Goal: Task Accomplishment & Management: Use online tool/utility

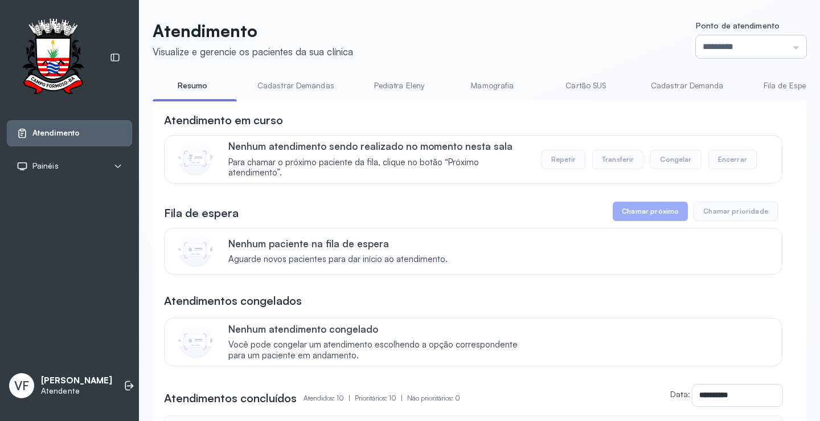
click at [785, 46] on input "*********" at bounding box center [751, 46] width 110 height 23
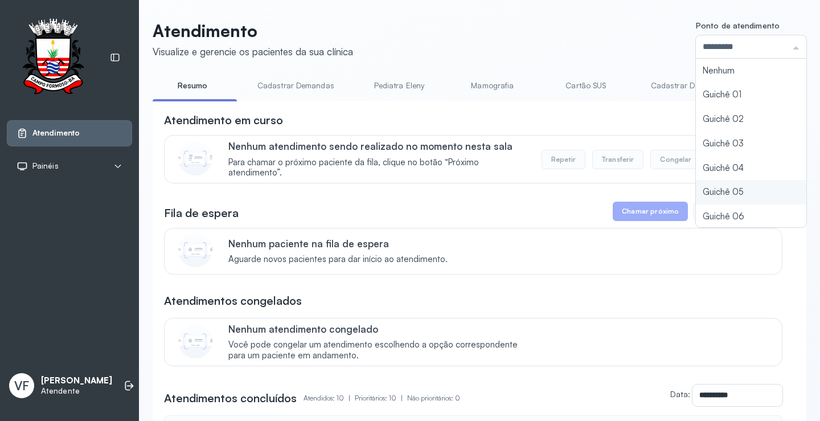
type input "*********"
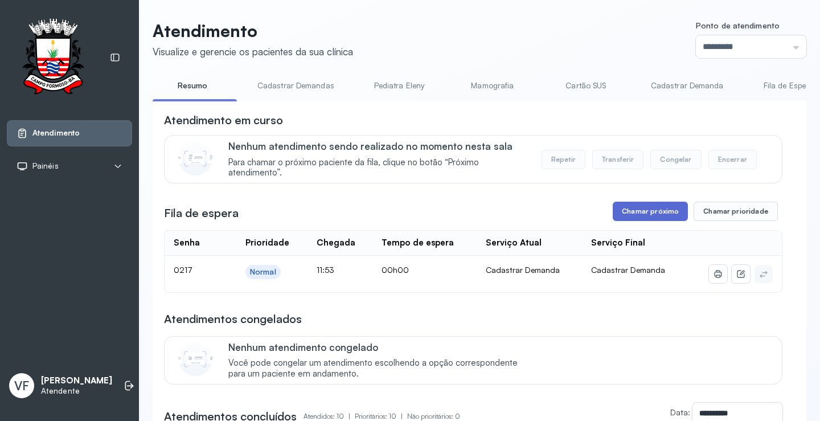
click at [627, 208] on button "Chamar próximo" at bounding box center [650, 211] width 75 height 19
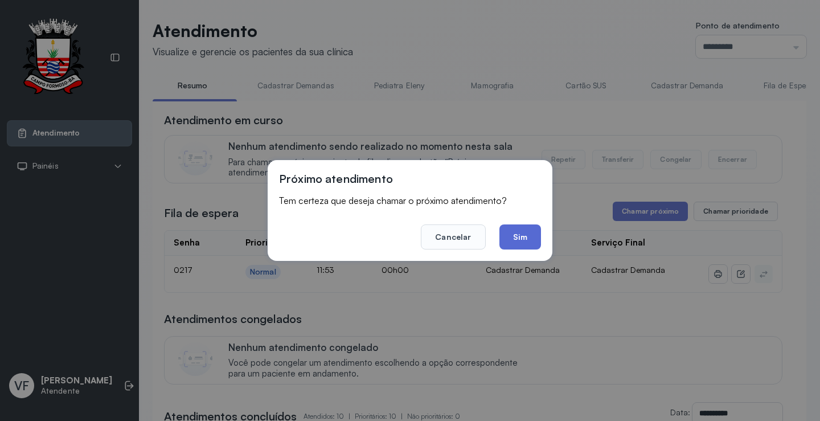
click at [520, 241] on button "Sim" at bounding box center [521, 236] width 42 height 25
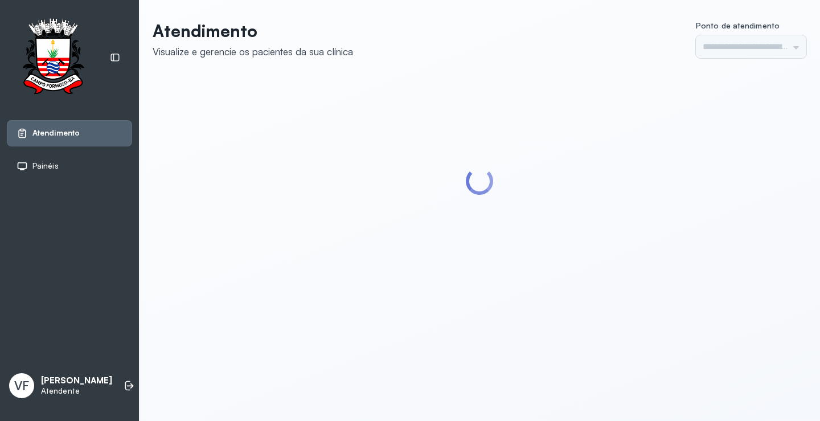
type input "*********"
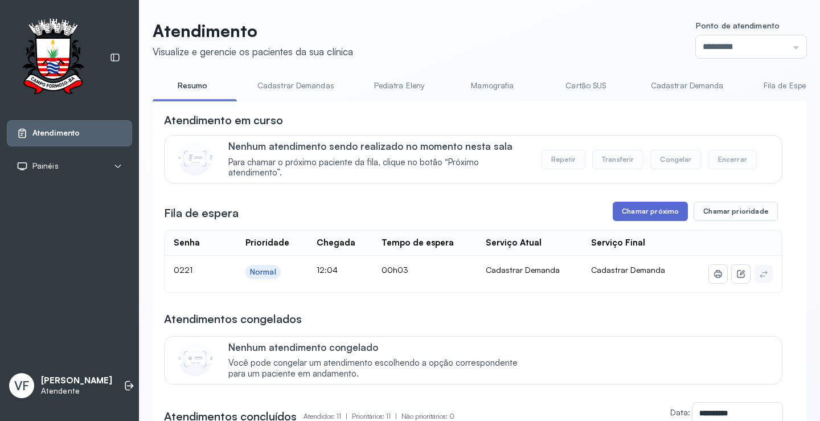
click at [656, 216] on button "Chamar próximo" at bounding box center [650, 211] width 75 height 19
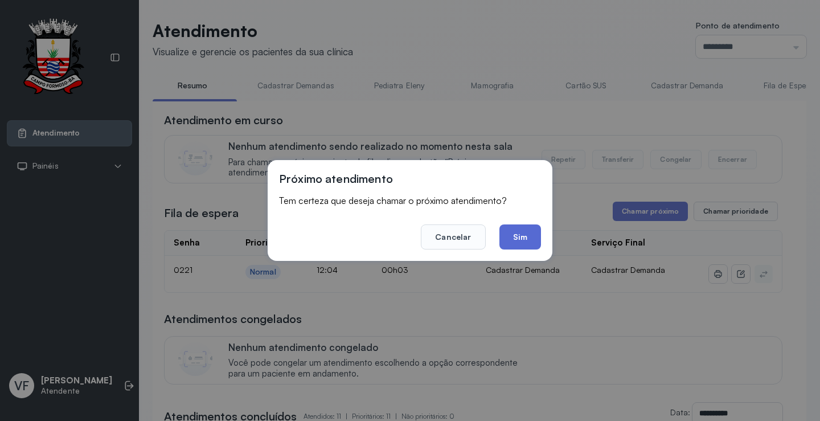
click at [524, 231] on button "Sim" at bounding box center [521, 236] width 42 height 25
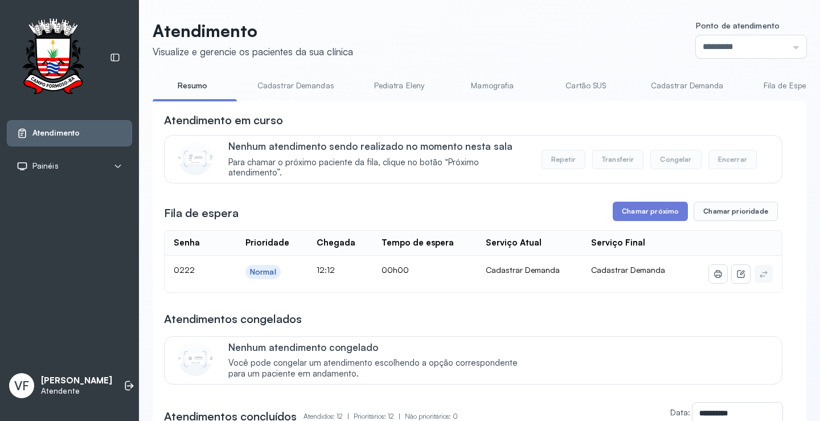
click at [648, 212] on button "Chamar próximo" at bounding box center [650, 211] width 75 height 19
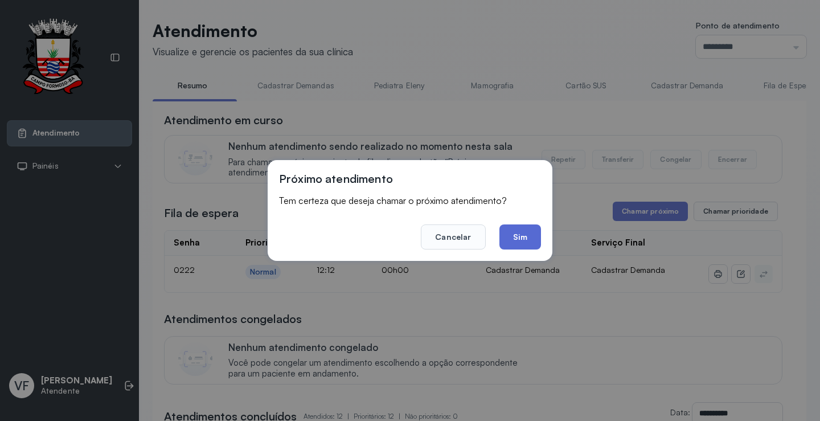
click at [535, 235] on button "Sim" at bounding box center [521, 236] width 42 height 25
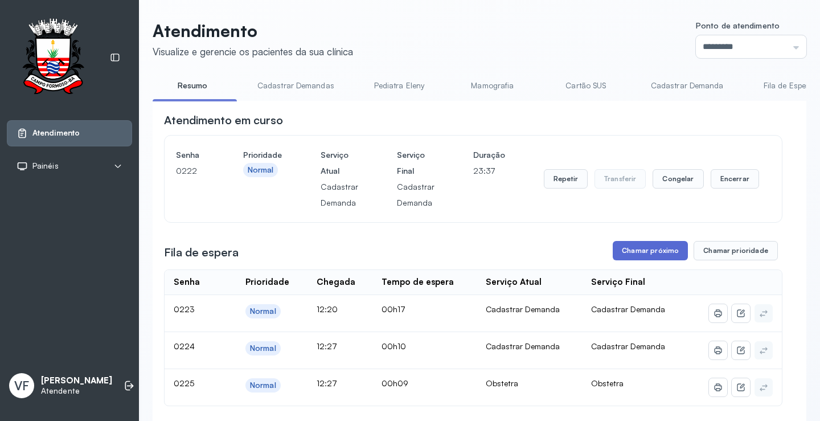
click at [659, 252] on button "Chamar próximo" at bounding box center [650, 250] width 75 height 19
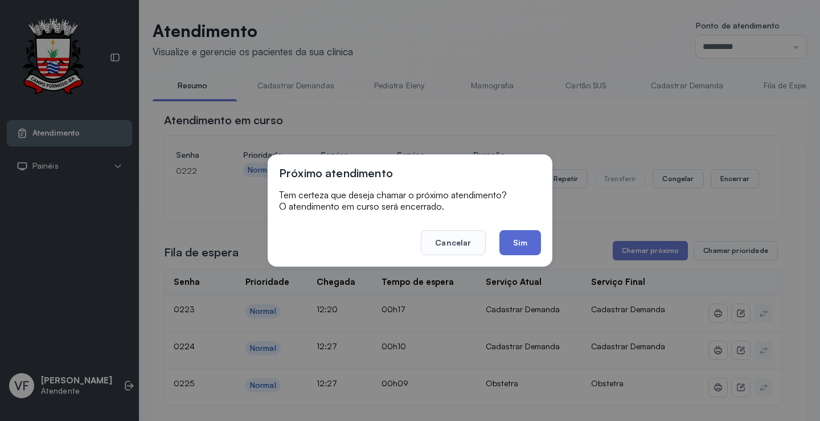
click at [539, 242] on button "Sim" at bounding box center [521, 242] width 42 height 25
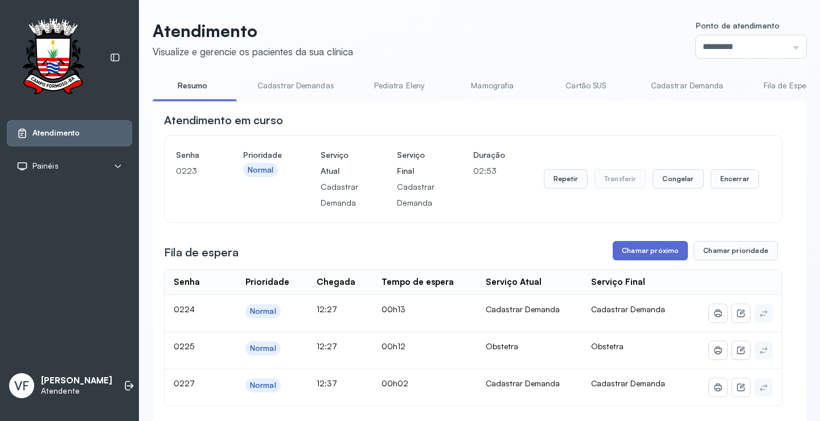
click at [653, 250] on button "Chamar próximo" at bounding box center [650, 250] width 75 height 19
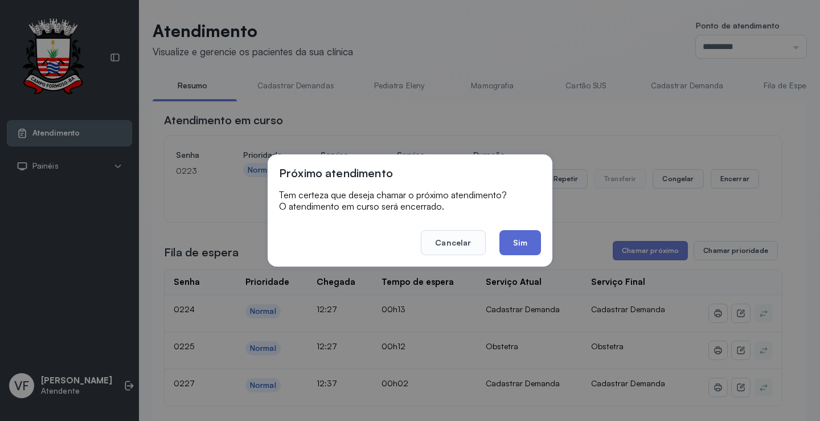
click at [510, 243] on button "Sim" at bounding box center [521, 242] width 42 height 25
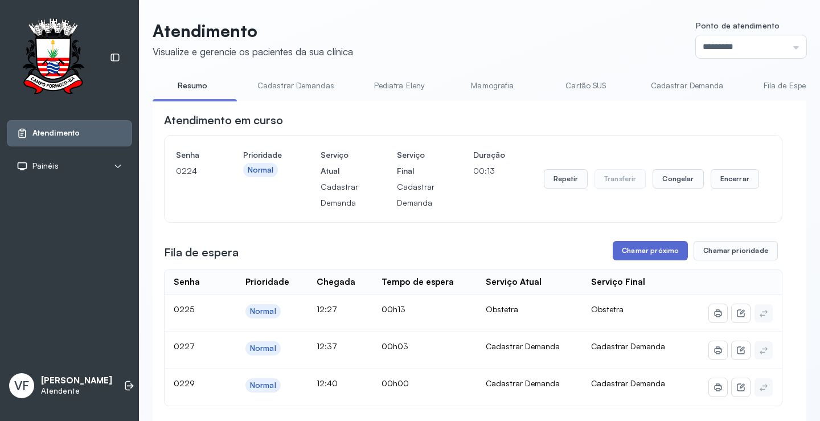
click at [639, 257] on button "Chamar próximo" at bounding box center [650, 250] width 75 height 19
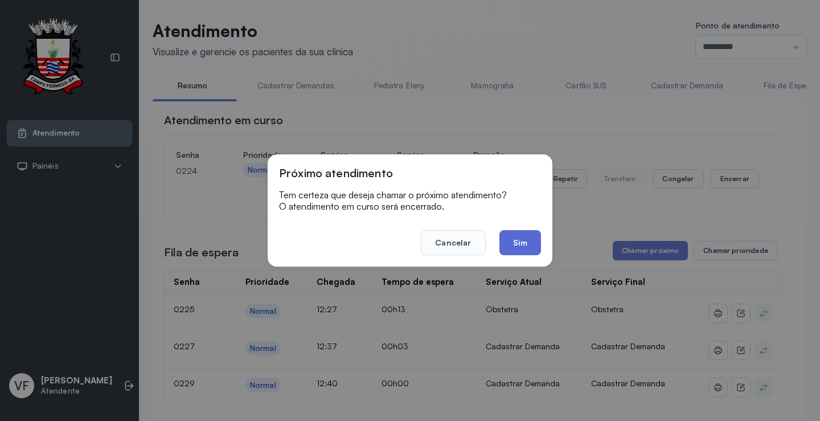
click at [539, 239] on button "Sim" at bounding box center [521, 242] width 42 height 25
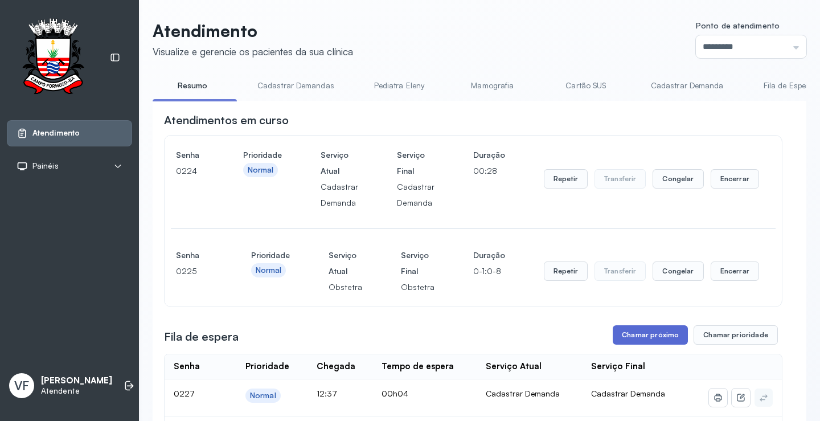
click at [627, 331] on button "Chamar próximo" at bounding box center [650, 334] width 75 height 19
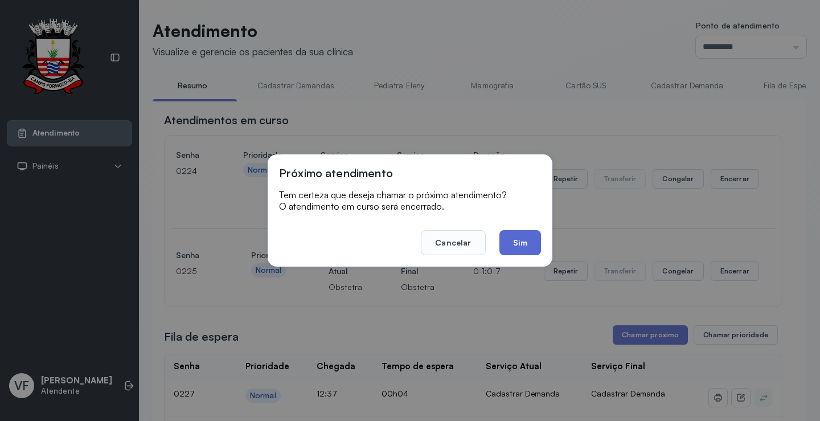
click at [532, 242] on button "Sim" at bounding box center [521, 242] width 42 height 25
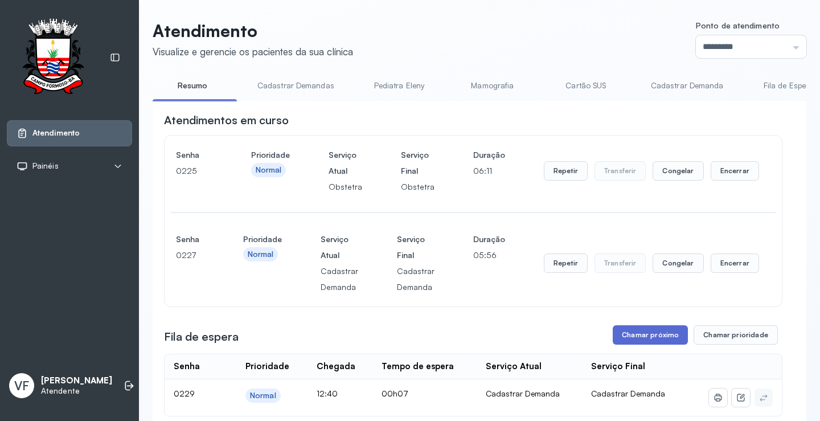
click at [653, 334] on button "Chamar próximo" at bounding box center [650, 334] width 75 height 19
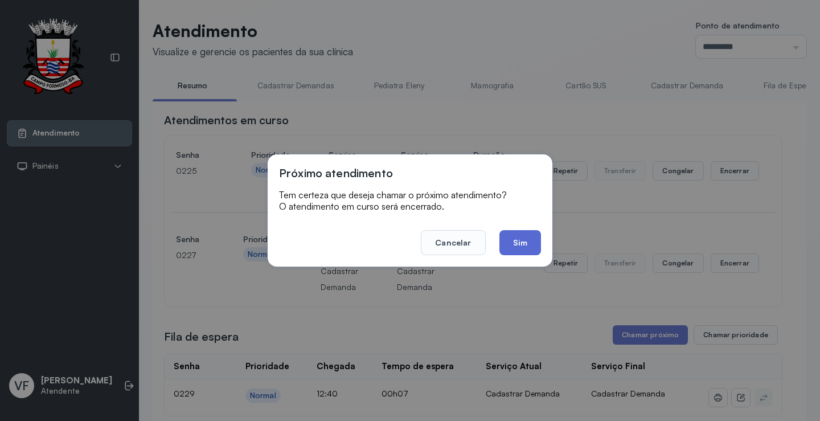
click at [534, 248] on button "Sim" at bounding box center [521, 242] width 42 height 25
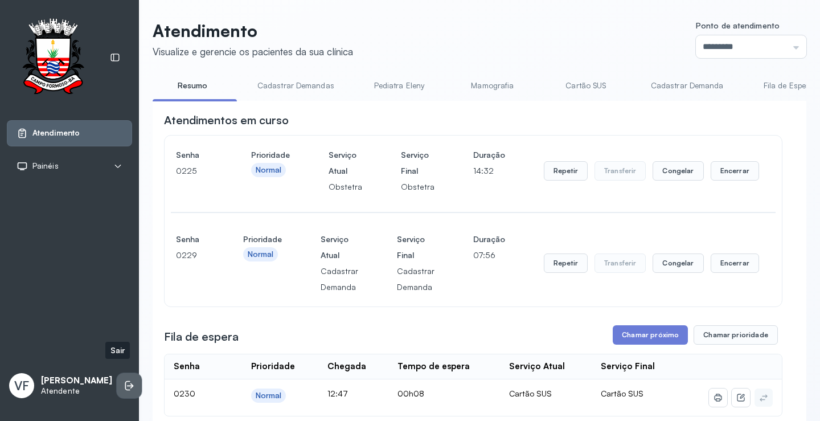
click at [124, 380] on icon at bounding box center [129, 385] width 11 height 11
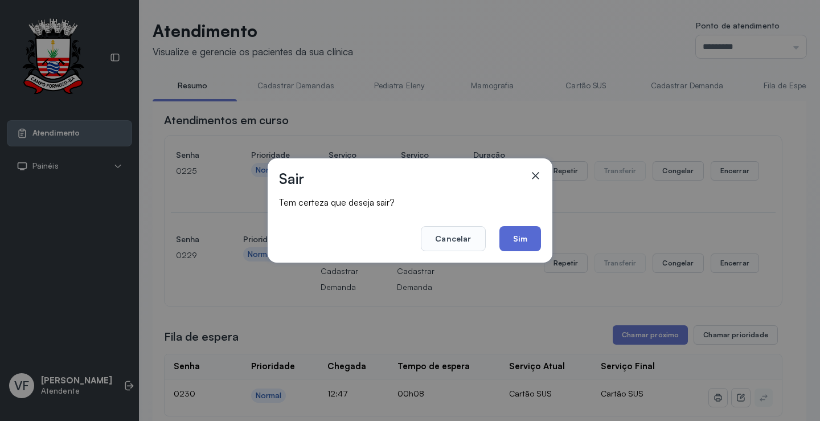
click at [528, 241] on button "Sim" at bounding box center [521, 238] width 42 height 25
